Goal: Information Seeking & Learning: Find specific fact

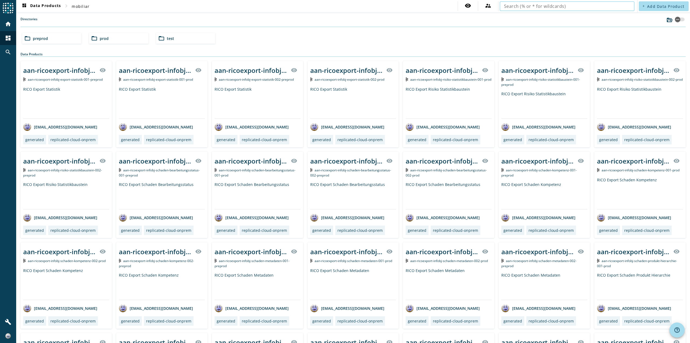
click at [512, 6] on input "text" at bounding box center [567, 6] width 126 height 6
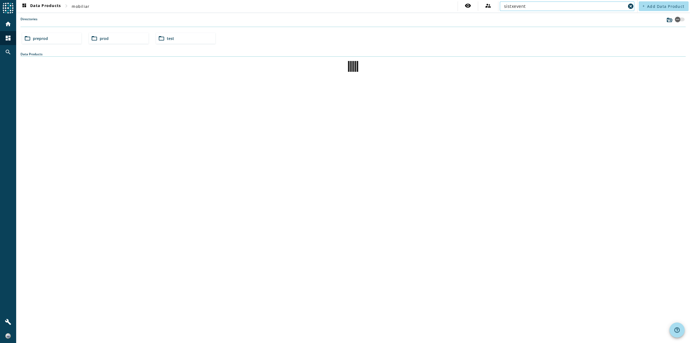
type input "sistxevent"
click at [527, 6] on input "sistxevent" at bounding box center [565, 6] width 122 height 6
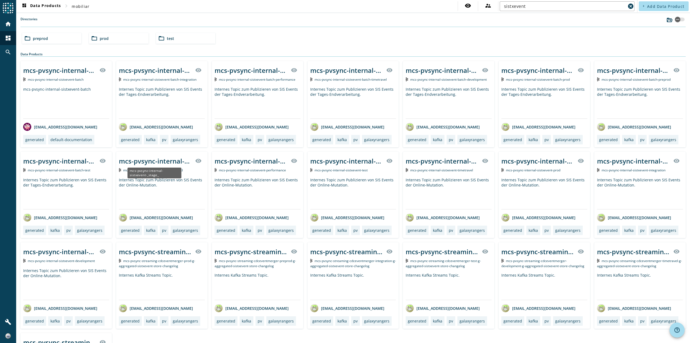
click at [139, 160] on div "mcs-pvsync-internal-sistxevent-_stage_" at bounding box center [155, 160] width 73 height 9
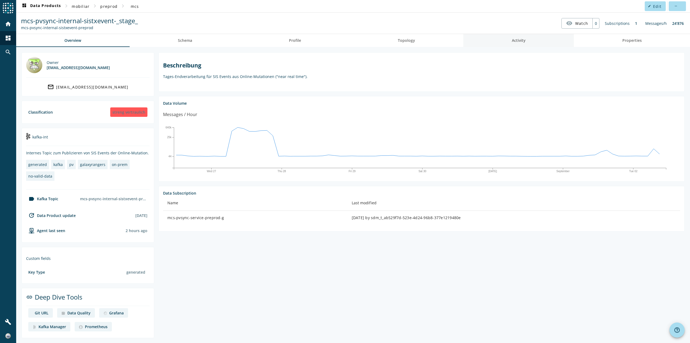
click at [541, 42] on link "Activity" at bounding box center [519, 40] width 111 height 13
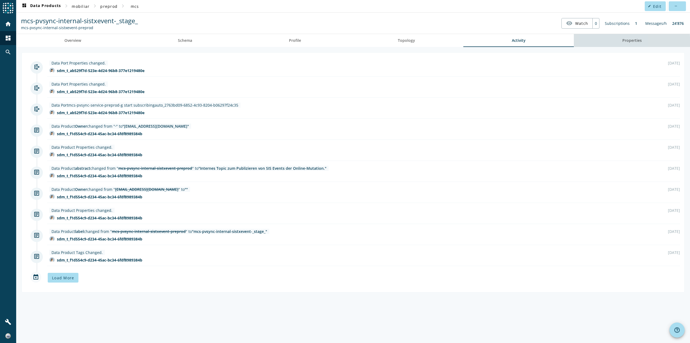
click at [601, 44] on link "Properties" at bounding box center [632, 40] width 116 height 13
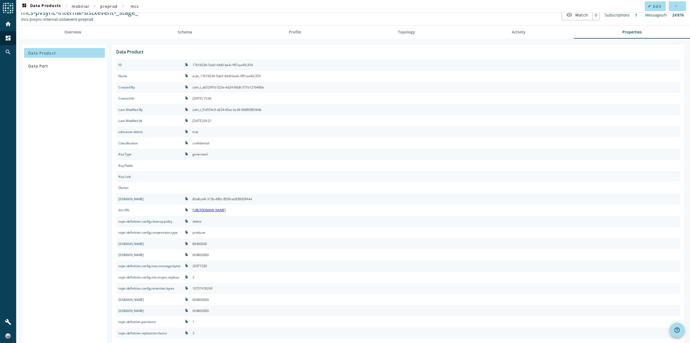
scroll to position [16, 0]
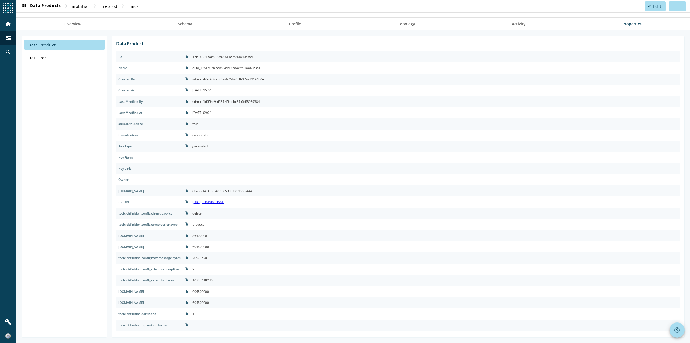
click at [207, 236] on div "86400000" at bounding box center [200, 235] width 15 height 7
copy div "86400000"
drag, startPoint x: 248, startPoint y: 241, endPoint x: 231, endPoint y: 244, distance: 17.0
click at [231, 244] on div "604800000" at bounding box center [435, 246] width 490 height 11
